Goal: Navigation & Orientation: Find specific page/section

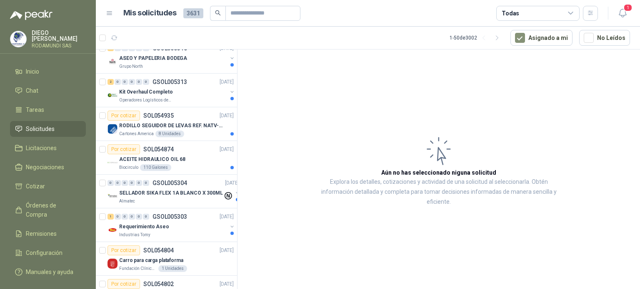
scroll to position [301, 0]
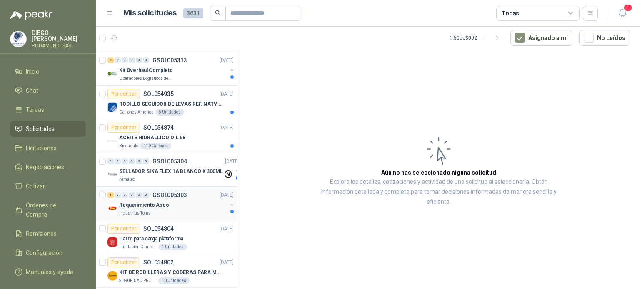
click at [172, 211] on div "Industrias Tomy" at bounding box center [173, 213] width 108 height 7
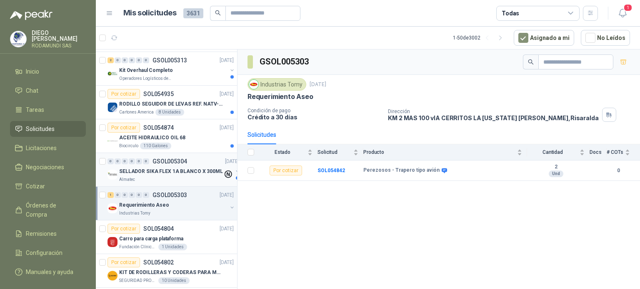
click at [184, 172] on p "SELLADOR SIKA FLEX 1A BLANCO X 300ML" at bounding box center [171, 172] width 104 height 8
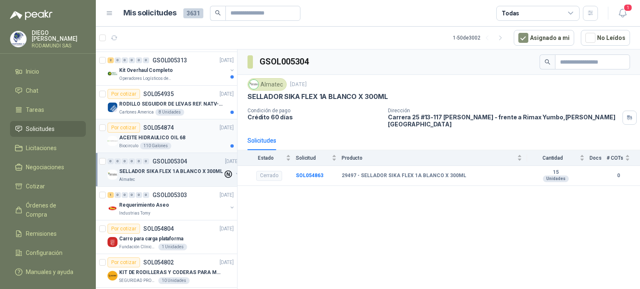
click at [186, 139] on div "ACEITE HIDRAULICO OIL 68" at bounding box center [176, 138] width 115 height 10
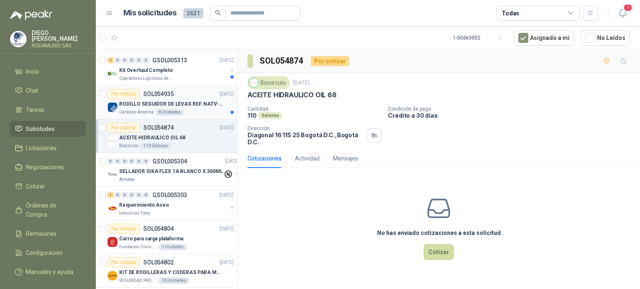
click at [187, 105] on p "RODILLO SEGUIDOR DE LEVAS REF. NATV-17-PPA [PERSON_NAME]" at bounding box center [171, 104] width 104 height 8
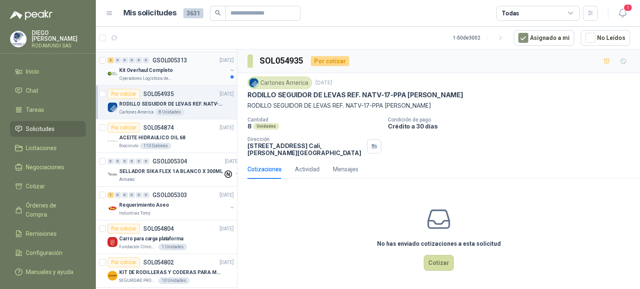
click at [202, 78] on div "Operadores Logísticos del Caribe" at bounding box center [173, 78] width 108 height 7
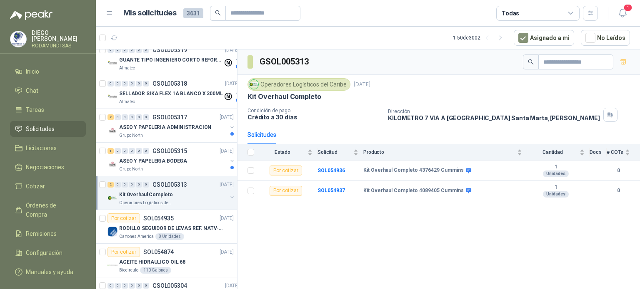
scroll to position [172, 0]
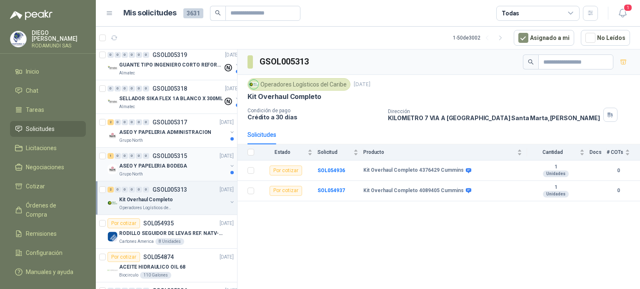
click at [186, 168] on div "ASEO Y PAPELERIA BODEGA" at bounding box center [173, 166] width 108 height 10
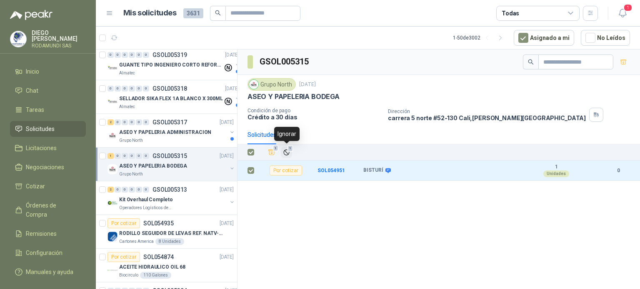
click at [285, 150] on icon "Ignorar" at bounding box center [286, 152] width 5 height 5
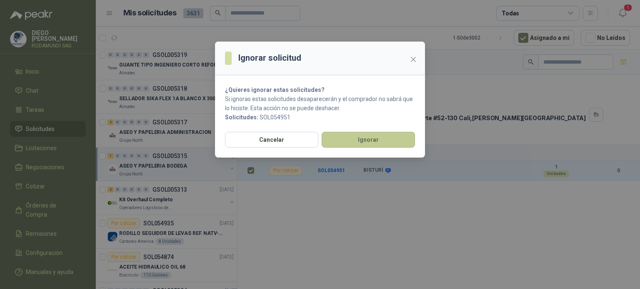
click at [353, 140] on button "Ignorar" at bounding box center [367, 140] width 93 height 16
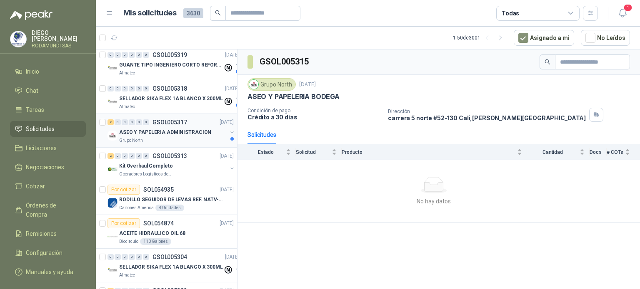
click at [193, 137] on div "Grupo North" at bounding box center [173, 140] width 108 height 7
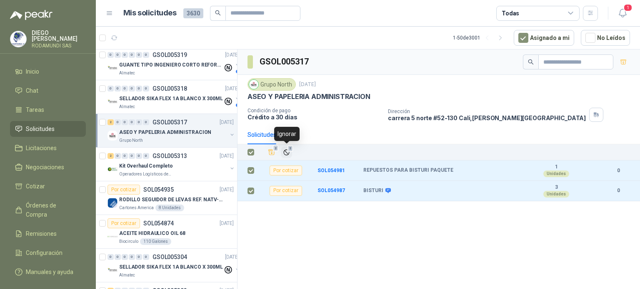
click at [284, 150] on icon "Ignorar" at bounding box center [286, 152] width 7 height 7
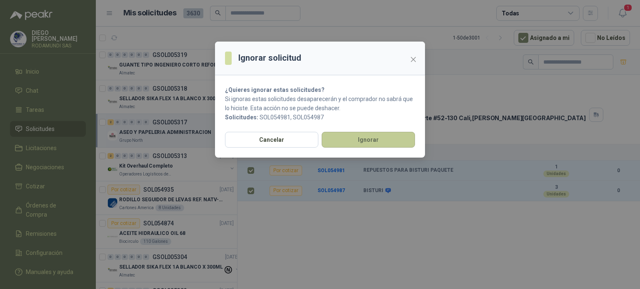
click at [354, 139] on button "Ignorar" at bounding box center [367, 140] width 93 height 16
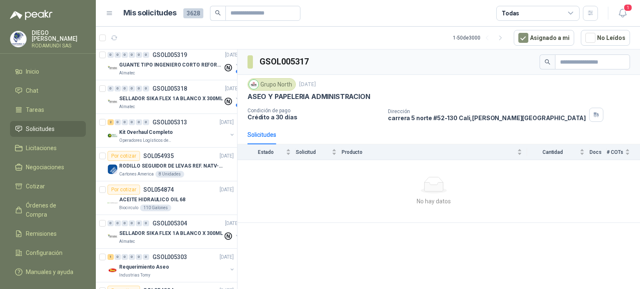
click at [182, 104] on div "Almatec" at bounding box center [171, 107] width 104 height 7
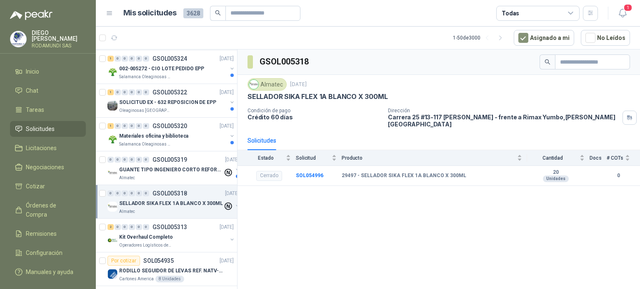
scroll to position [69, 0]
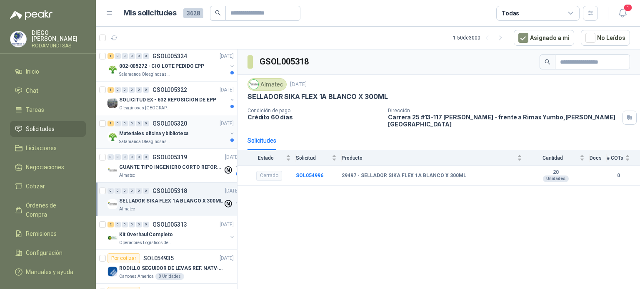
click at [187, 127] on div "1 0 0 0 0 0 GSOL005320 [DATE]" at bounding box center [171, 124] width 128 height 10
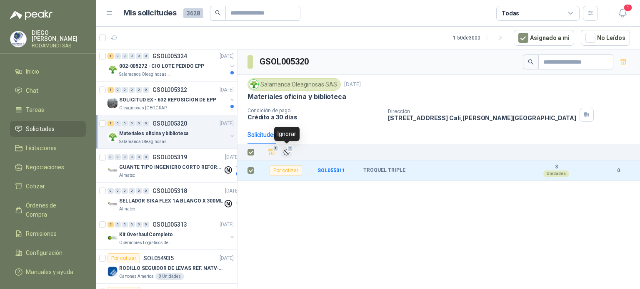
click at [286, 149] on icon "Ignorar" at bounding box center [286, 152] width 7 height 7
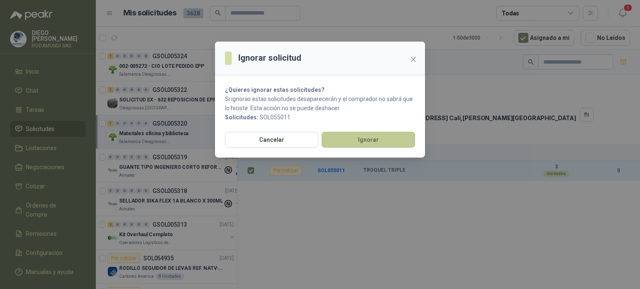
click at [364, 140] on button "Ignorar" at bounding box center [367, 140] width 93 height 16
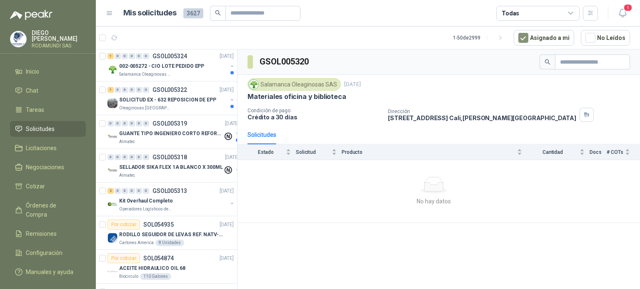
click at [203, 104] on div "SOLICITUD EX - 632 REPOSICION DE EPP" at bounding box center [173, 100] width 108 height 10
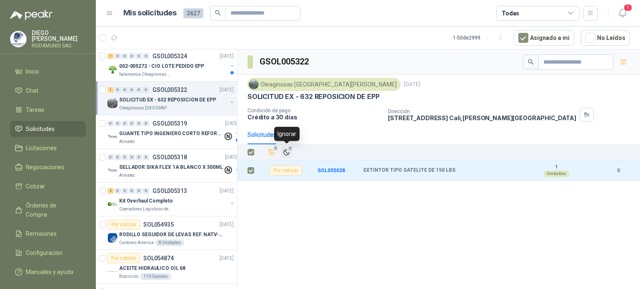
click at [285, 154] on icon "Ignorar" at bounding box center [286, 152] width 7 height 7
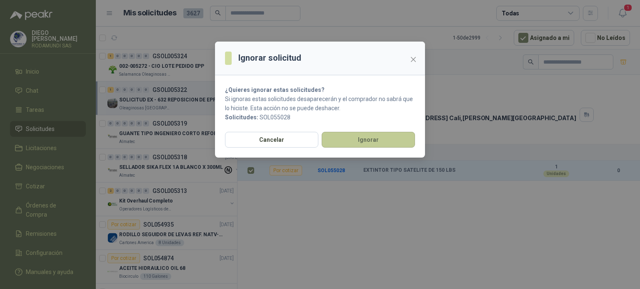
click at [350, 135] on button "Ignorar" at bounding box center [367, 140] width 93 height 16
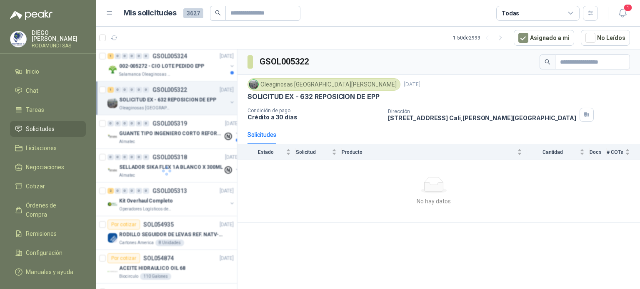
click at [188, 60] on div at bounding box center [167, 171] width 142 height 243
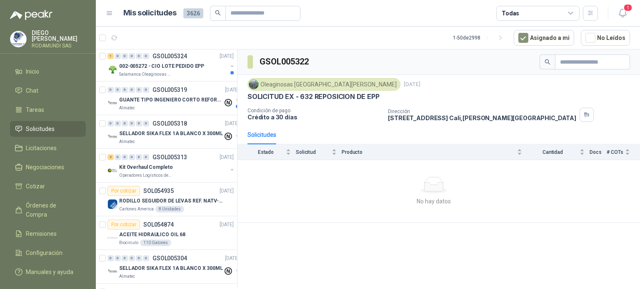
click at [188, 60] on div "1 0 0 0 0 0 GSOL005324 [DATE]" at bounding box center [171, 56] width 128 height 10
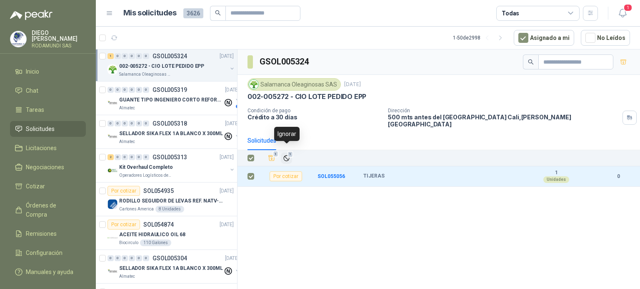
click at [285, 155] on icon "Ignorar" at bounding box center [286, 158] width 7 height 7
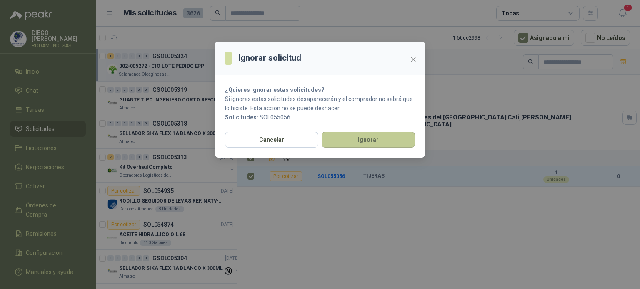
click at [336, 138] on button "Ignorar" at bounding box center [367, 140] width 93 height 16
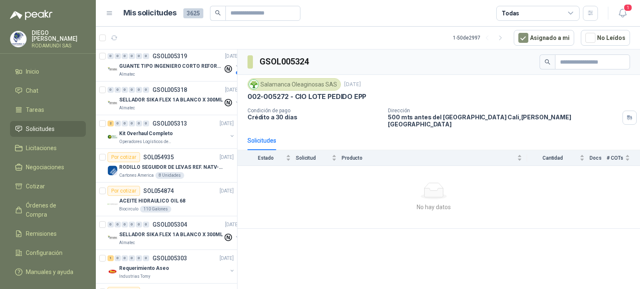
scroll to position [35, 0]
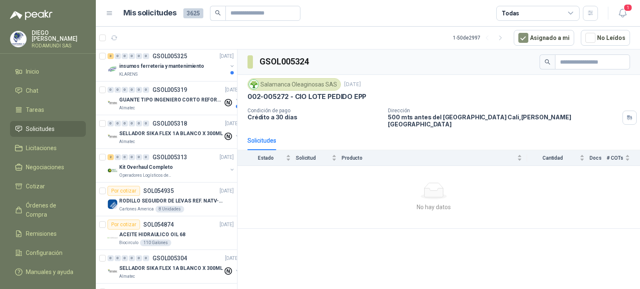
drag, startPoint x: 237, startPoint y: 85, endPoint x: 238, endPoint y: 63, distance: 22.1
click at [183, 70] on div "insumos ferreteria y mantenimiento" at bounding box center [173, 66] width 108 height 10
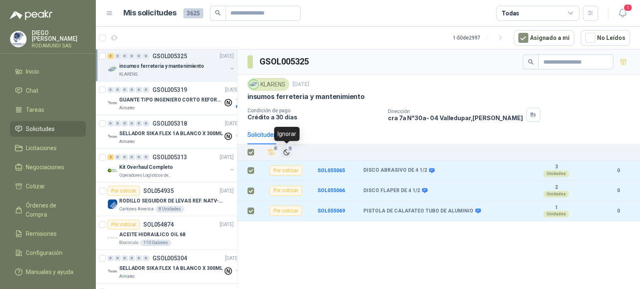
click at [286, 151] on icon "Ignorar" at bounding box center [286, 152] width 7 height 7
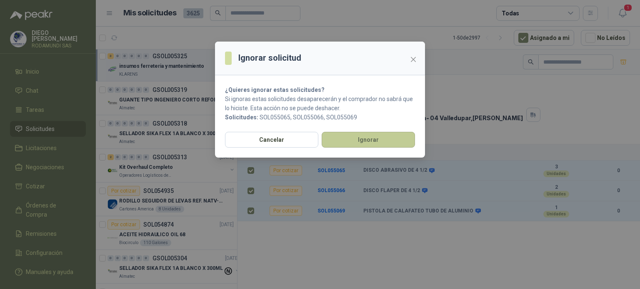
click at [353, 145] on button "Ignorar" at bounding box center [367, 140] width 93 height 16
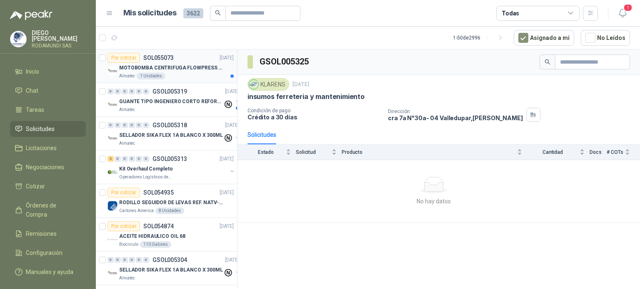
click at [189, 65] on p "MOTOBOMBA CENTRIFUGA FLOWPRESS 1.5HP-220" at bounding box center [171, 68] width 104 height 8
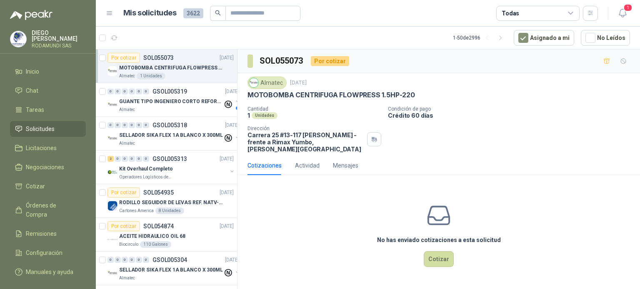
click at [273, 129] on p "Dirección" at bounding box center [305, 129] width 116 height 6
click at [622, 62] on icon "button" at bounding box center [623, 61] width 7 height 7
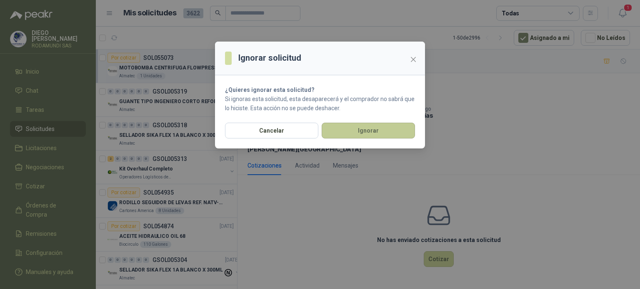
click at [401, 126] on button "Ignorar" at bounding box center [367, 131] width 93 height 16
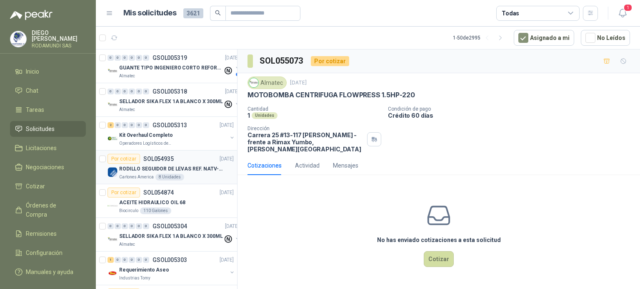
click at [197, 174] on div "Cartones America 8 Unidades" at bounding box center [176, 177] width 115 height 7
